Goal: Information Seeking & Learning: Learn about a topic

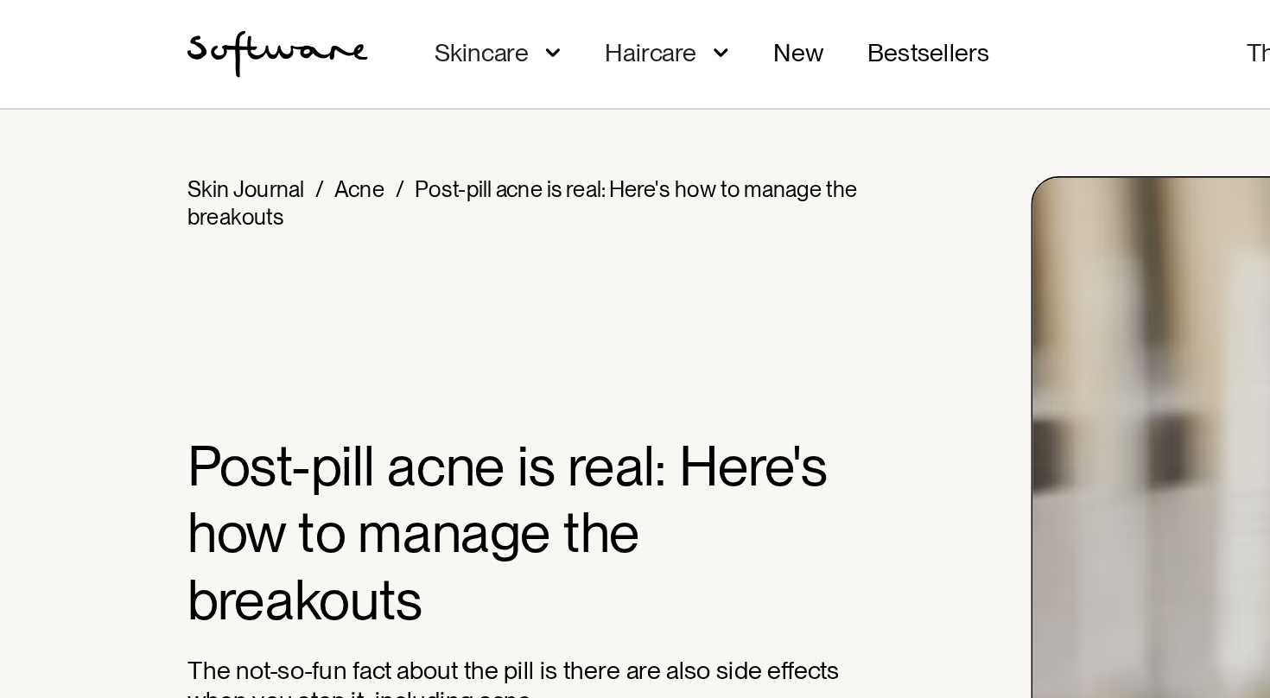
scroll to position [3598, 0]
